Goal: Find specific page/section: Find specific page/section

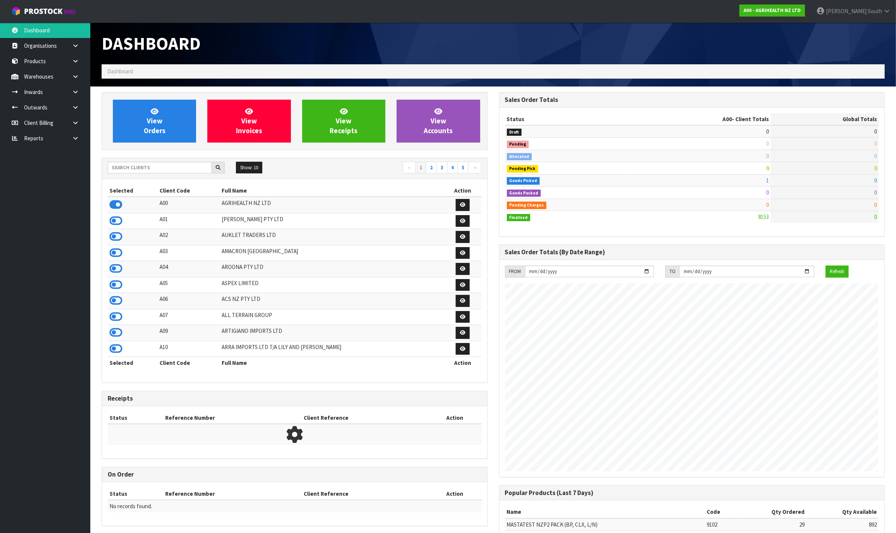
scroll to position [572, 397]
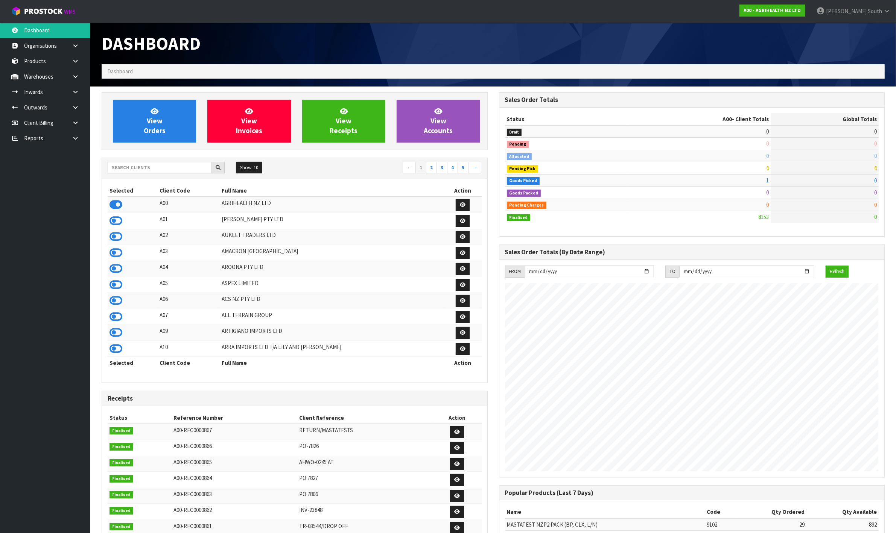
click at [137, 174] on div "Show: 10 5 10 25 50 ← 1 2 3 4 5 →" at bounding box center [294, 168] width 385 height 13
click at [140, 172] on input "text" at bounding box center [160, 168] width 104 height 12
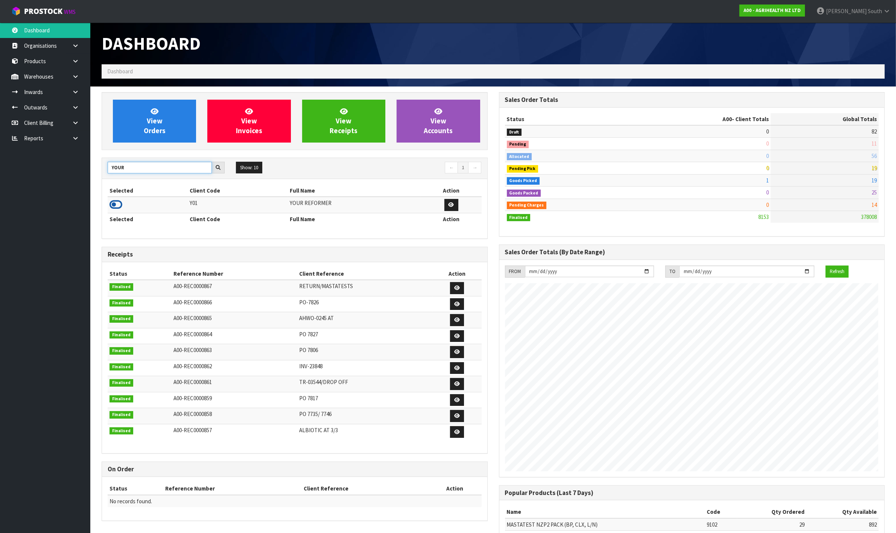
type input "YOUR"
click at [115, 203] on icon at bounding box center [115, 204] width 13 height 11
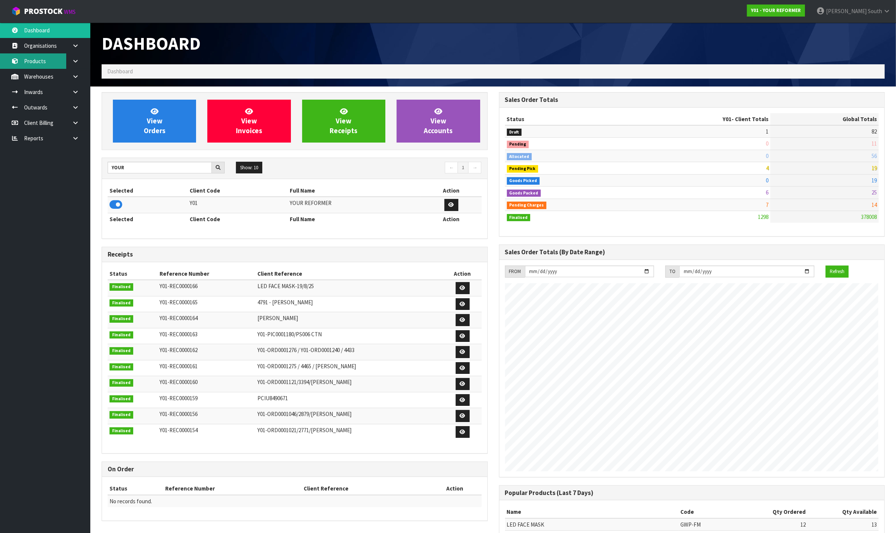
click at [44, 64] on link "Products" at bounding box center [45, 60] width 90 height 15
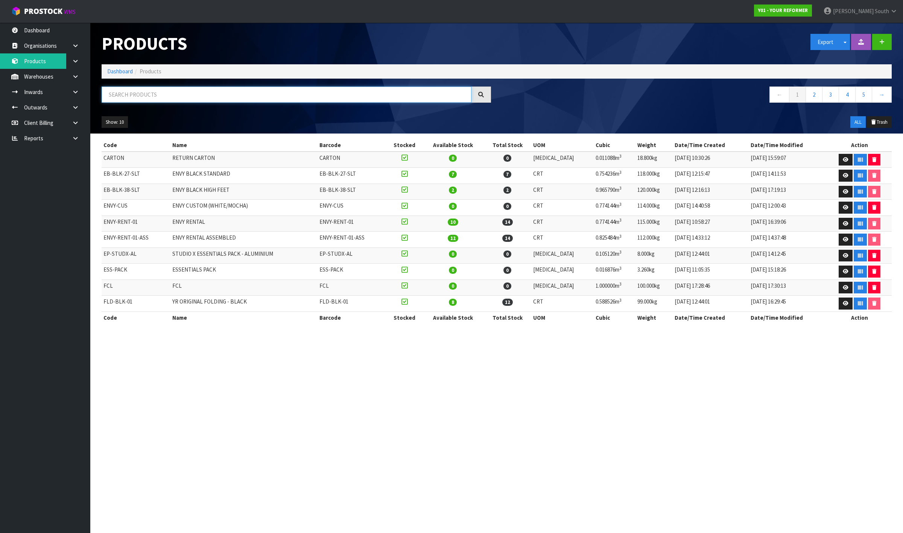
click at [199, 95] on input "text" at bounding box center [287, 95] width 370 height 16
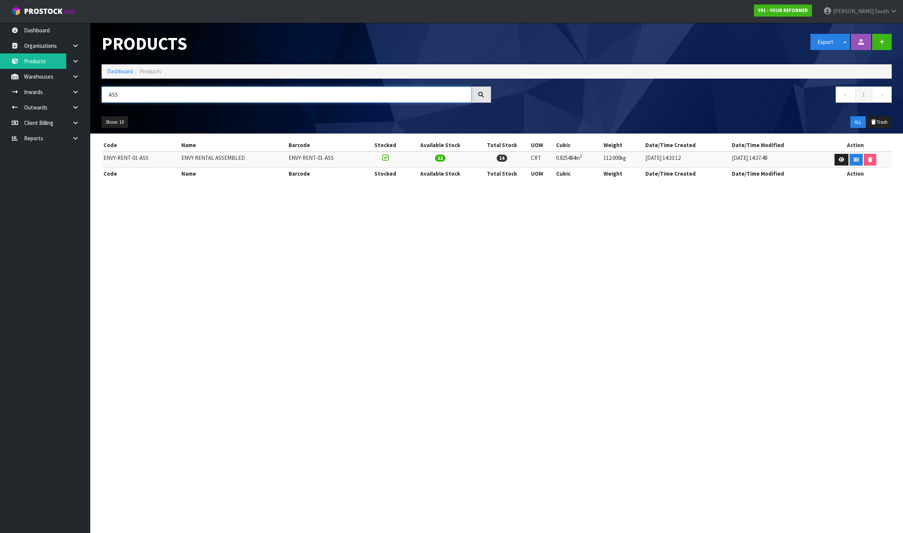
type input "ASS"
drag, startPoint x: 334, startPoint y: 158, endPoint x: 259, endPoint y: 153, distance: 75.4
click at [259, 153] on tr "ENVY-RENT-01-ASS ENVY RENTAL ASSEMBLED ENVY-RENT-01-ASS 12 14 CRT 0.825484m 3 1…" at bounding box center [497, 160] width 790 height 16
copy tr "ENVY-RENT-01-ASS"
